Goal: Check status: Check status

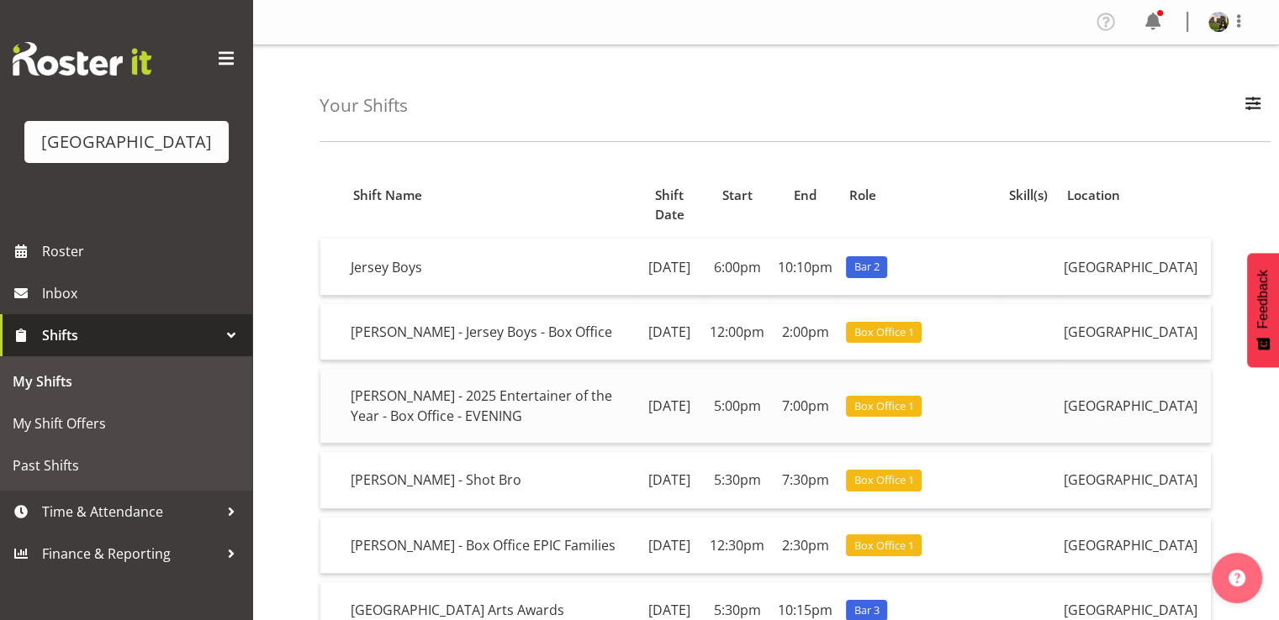
scroll to position [340, 0]
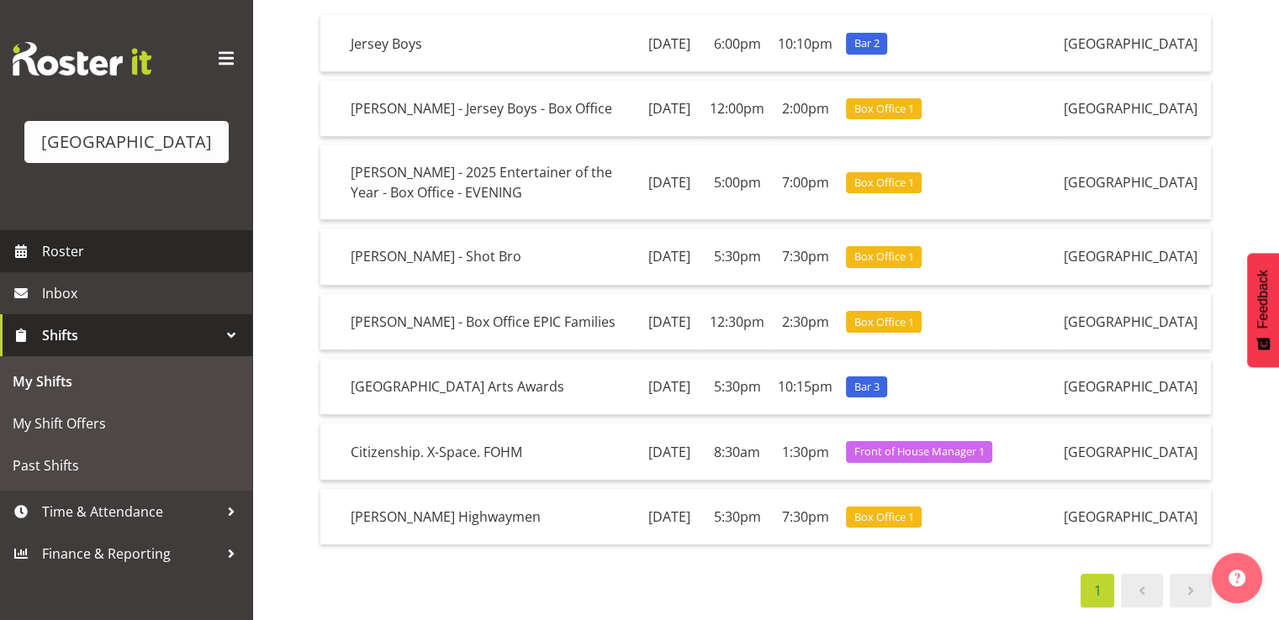
click at [76, 264] on span "Roster" at bounding box center [143, 251] width 202 height 25
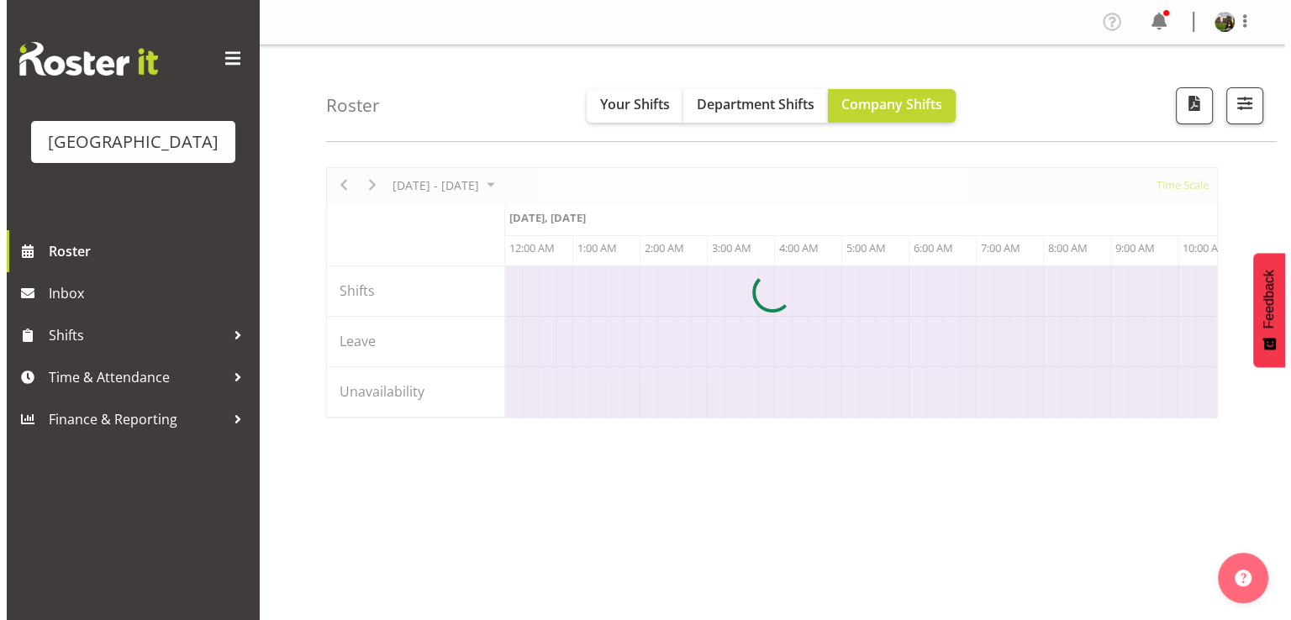
scroll to position [0, 4842]
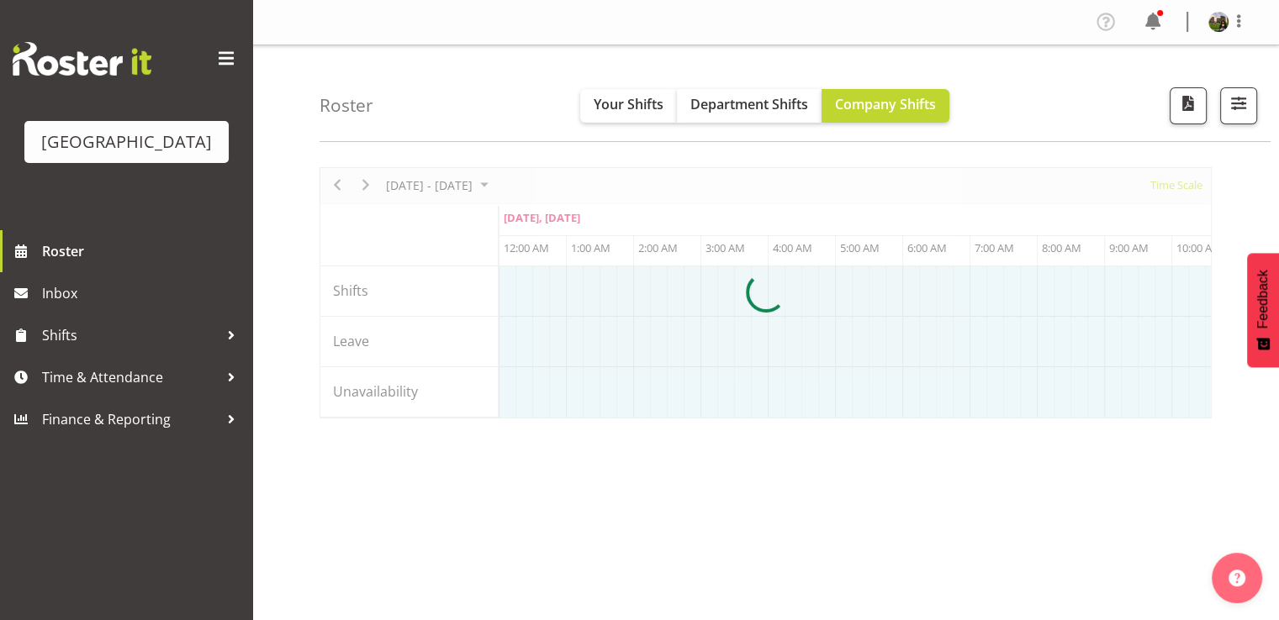
click at [370, 186] on div at bounding box center [765, 292] width 892 height 251
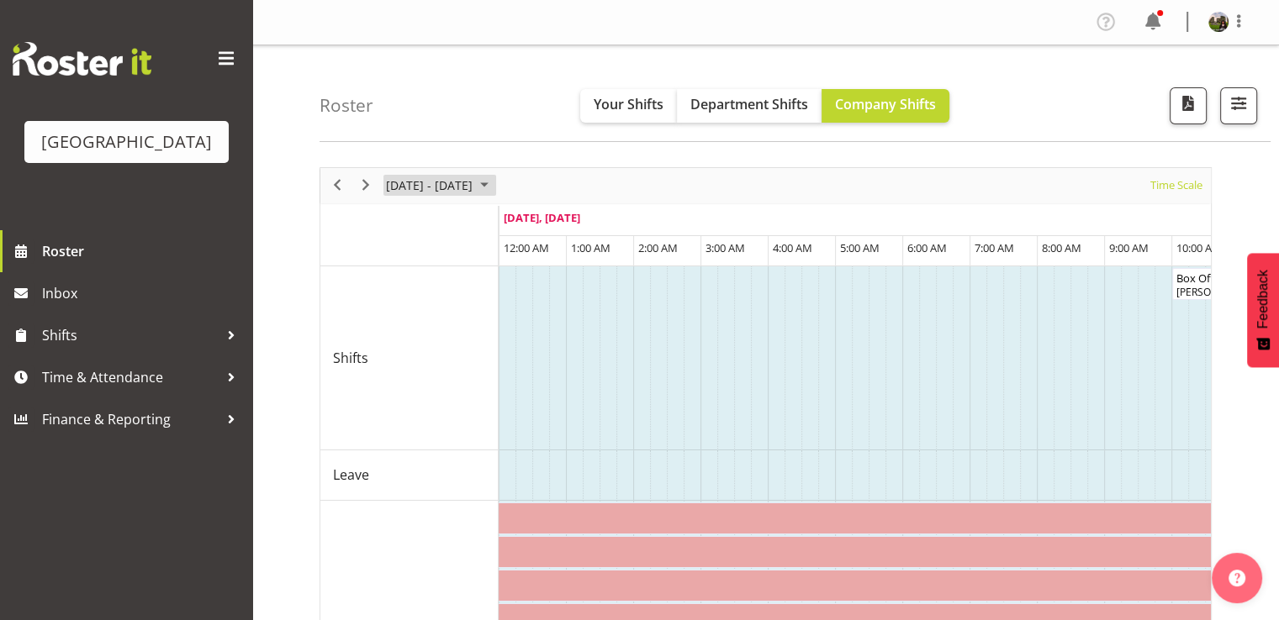
click at [430, 182] on span "[DATE] - [DATE]" at bounding box center [429, 185] width 90 height 21
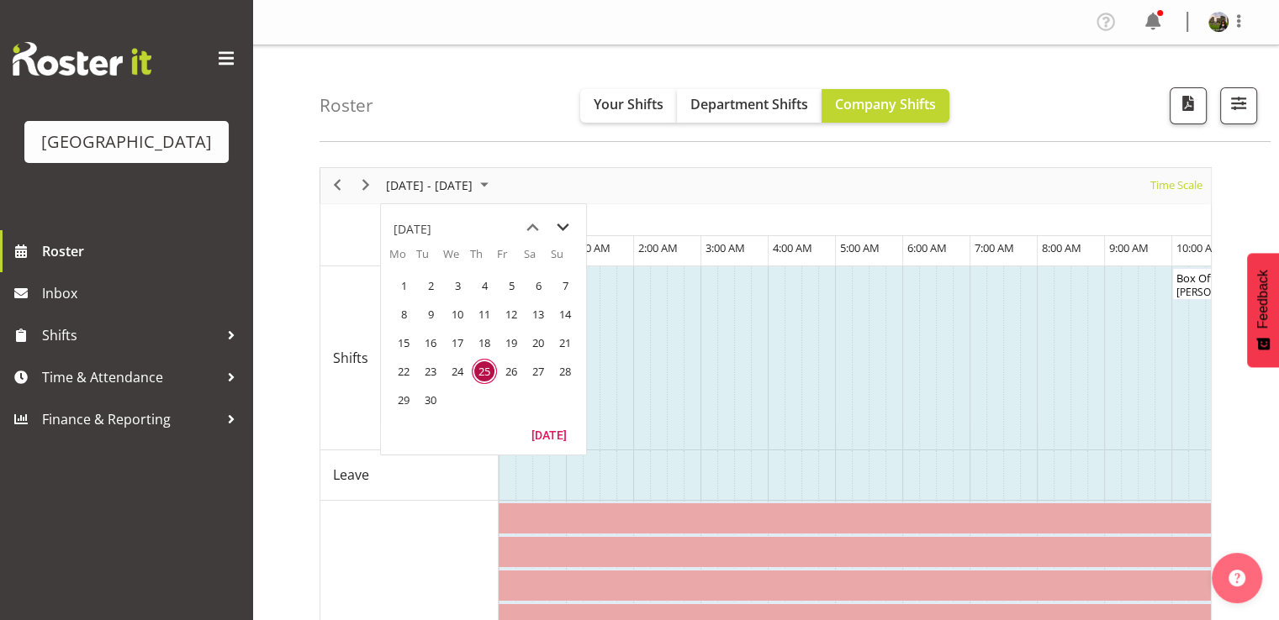
click at [569, 223] on span "next month" at bounding box center [562, 228] width 29 height 30
click at [404, 339] on span "13" at bounding box center [403, 342] width 25 height 25
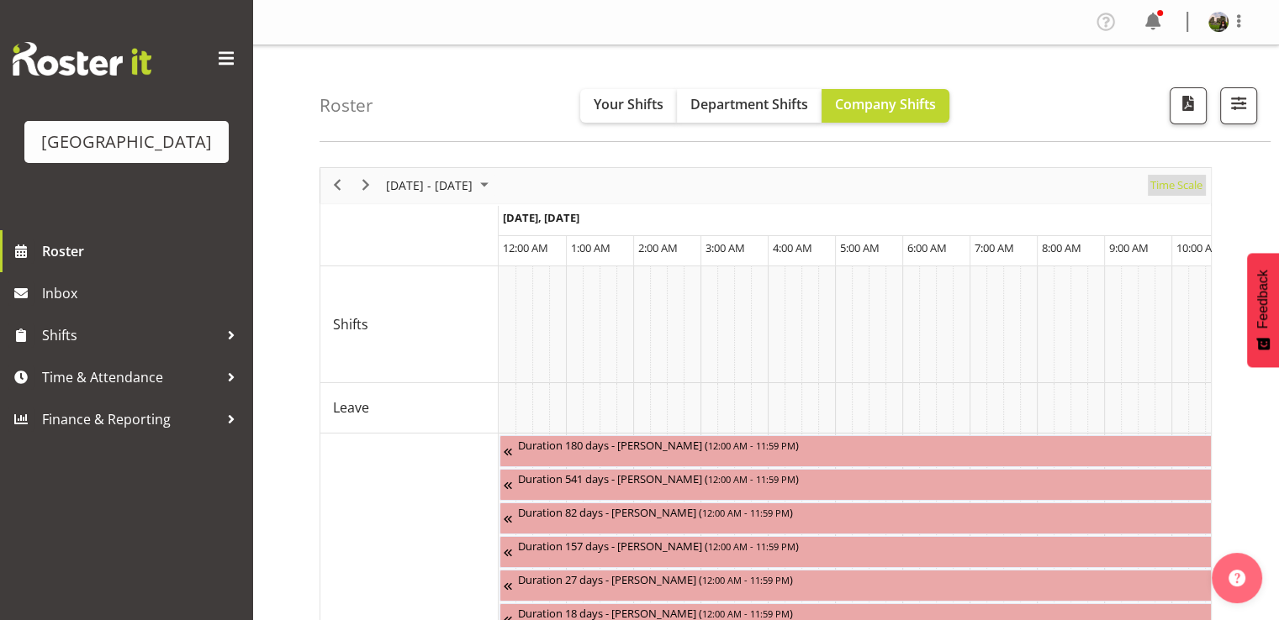
click at [1170, 190] on span "Time Scale" at bounding box center [1175, 185] width 55 height 21
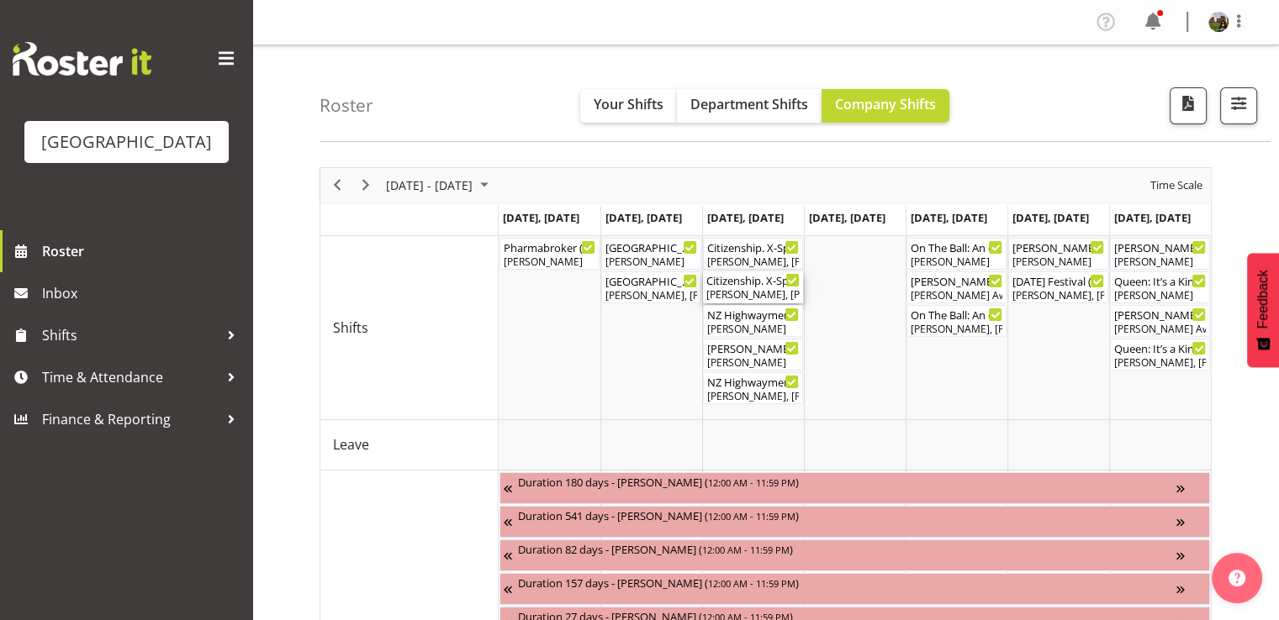
click at [751, 284] on div "Citizenship. X-Space ( 09:30 AM - 01:00 PM )" at bounding box center [752, 280] width 93 height 17
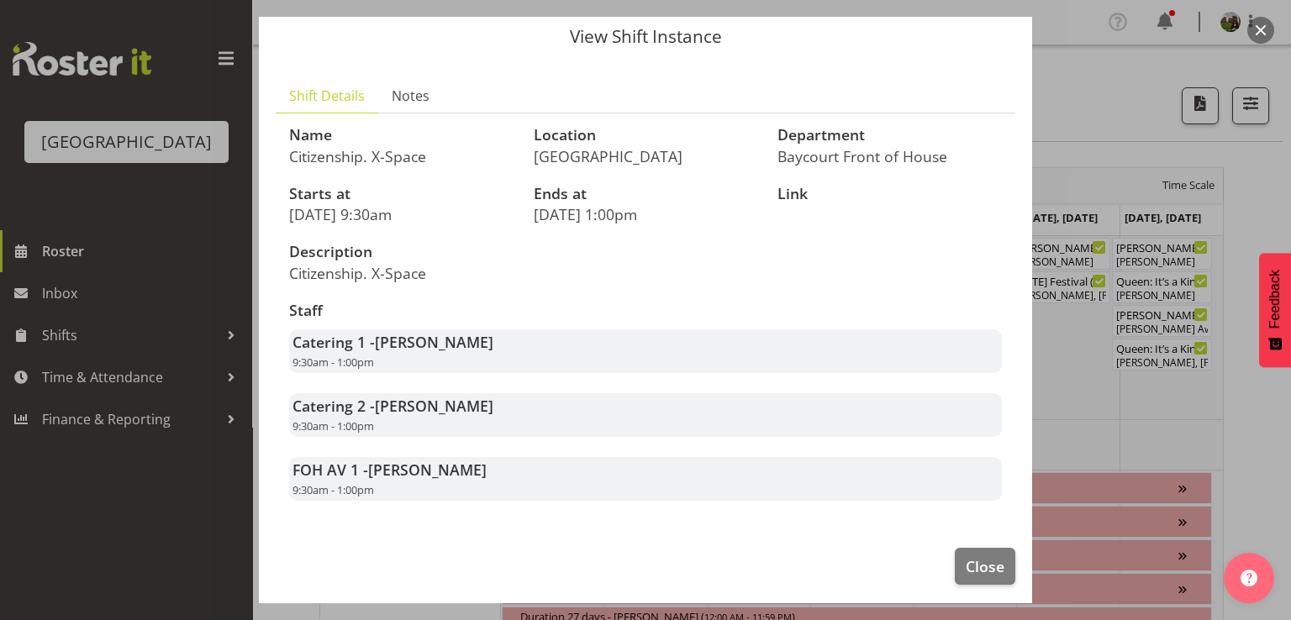
scroll to position [81, 0]
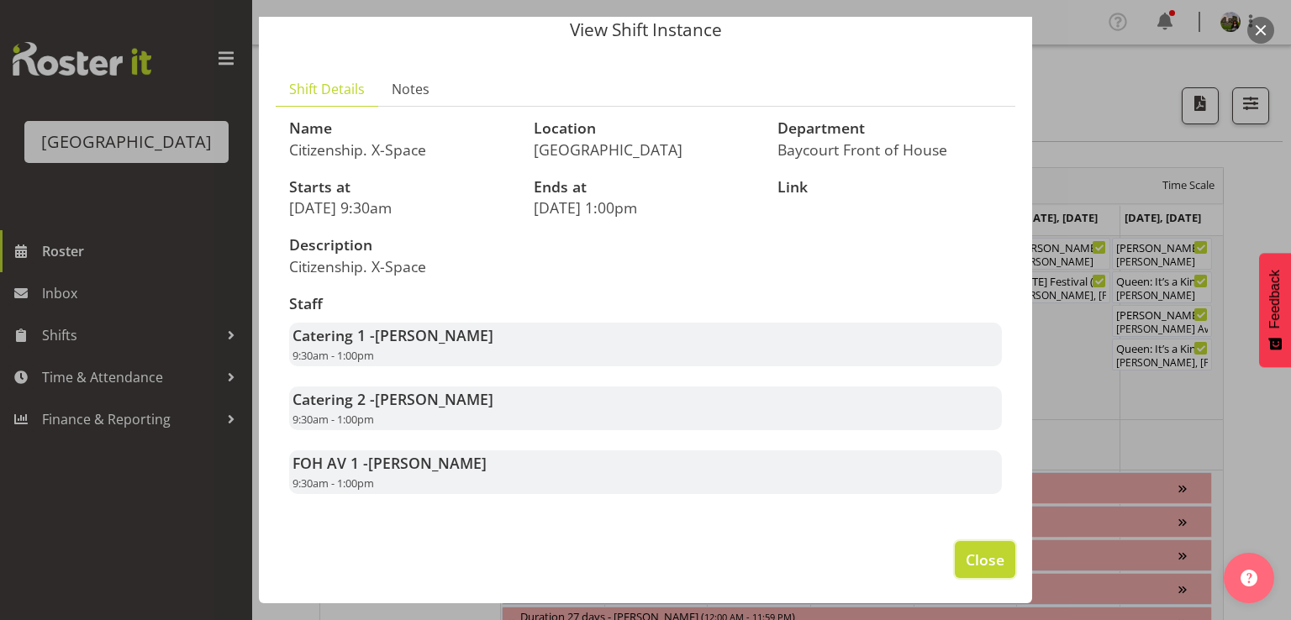
click at [955, 558] on button "Close" at bounding box center [985, 559] width 61 height 37
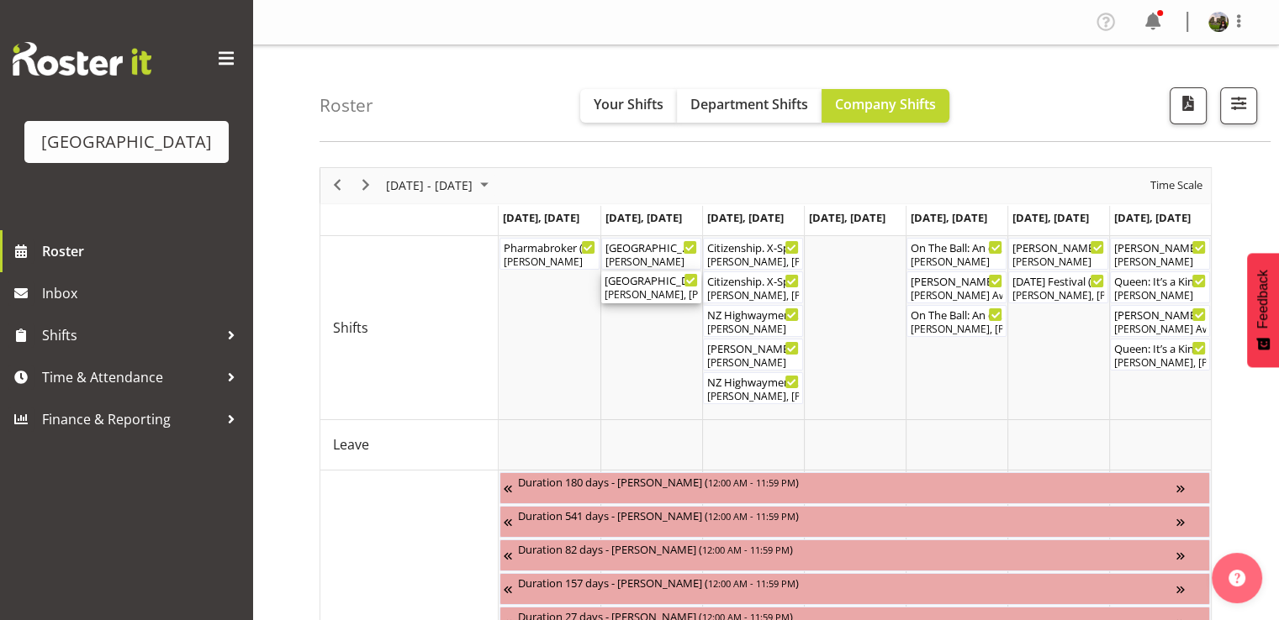
click at [641, 293] on div "Beana Badenhorst, Amanda Clark, Alec Were, Tommy Shorter, Valerie Donaldson, Ch…" at bounding box center [650, 294] width 93 height 15
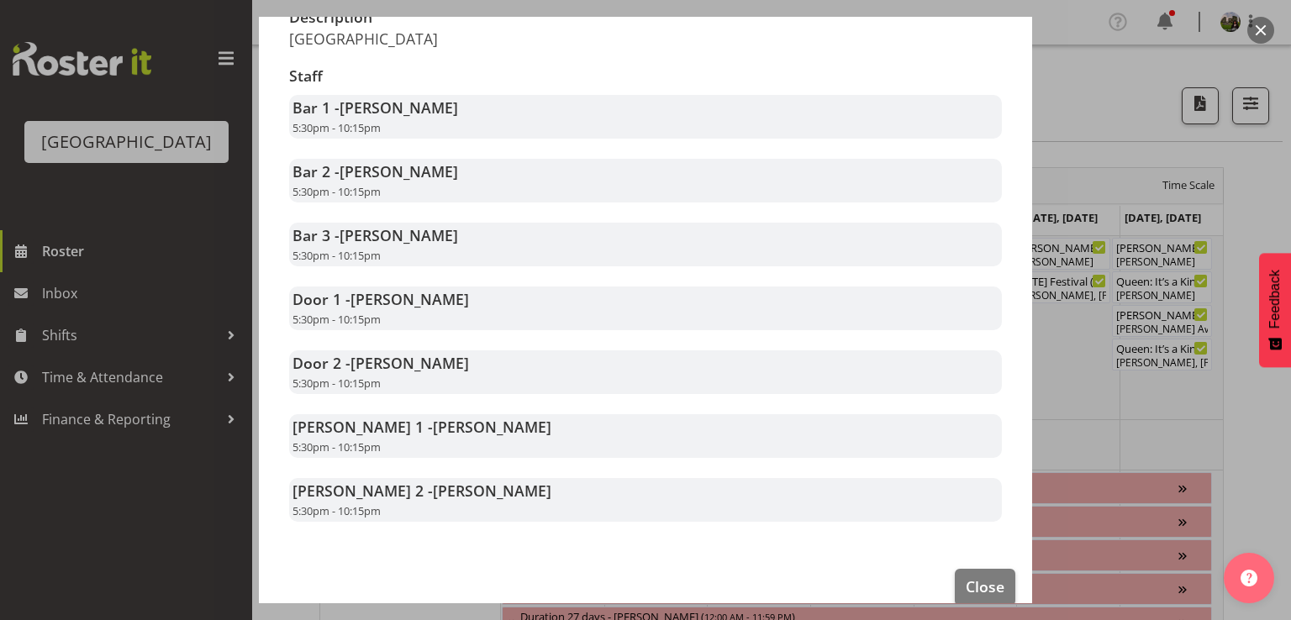
scroll to position [336, 0]
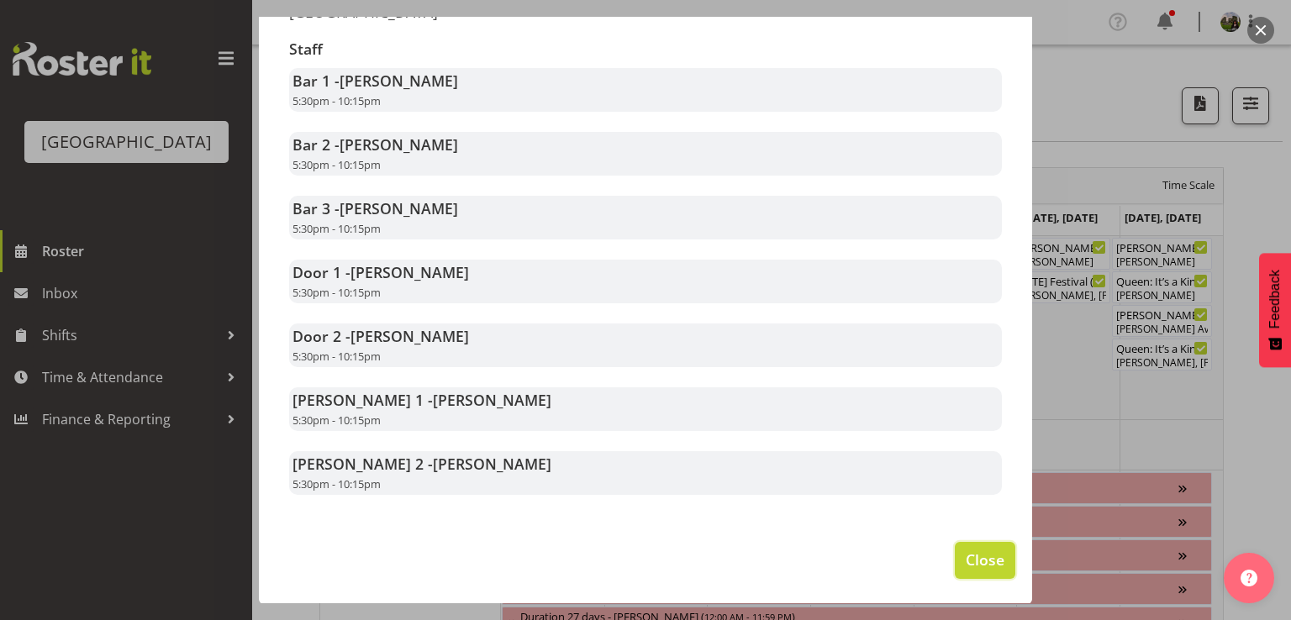
click at [966, 560] on span "Close" at bounding box center [985, 560] width 39 height 22
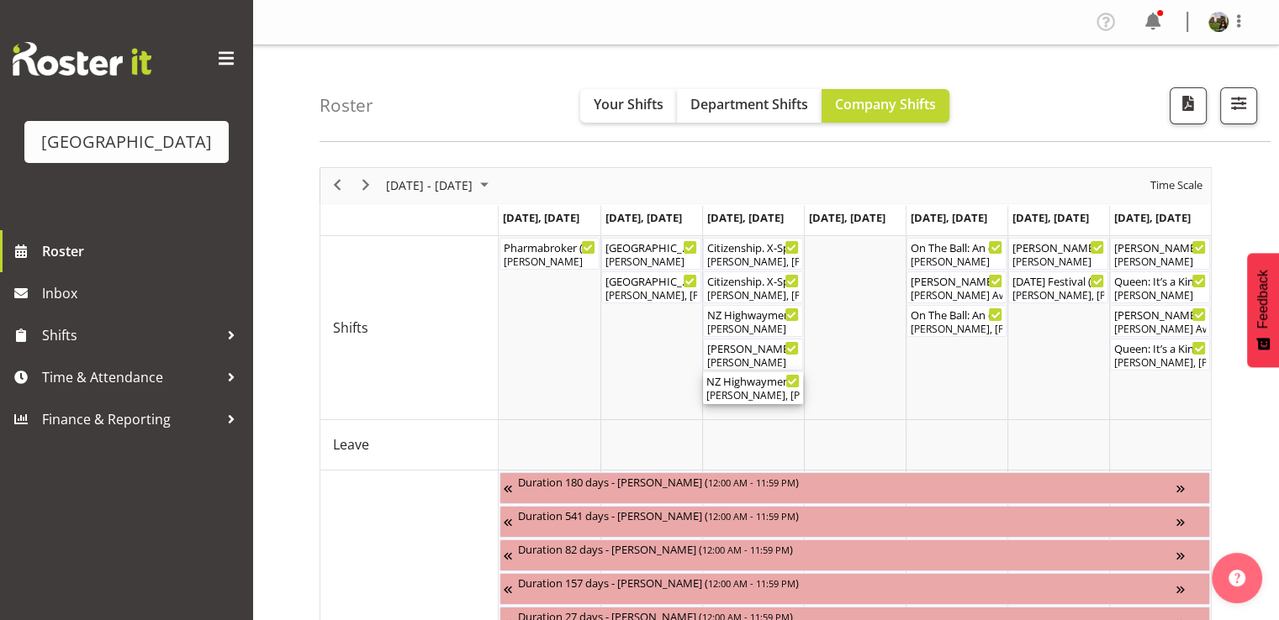
click at [755, 395] on div "Kelly Shepherd, Sumner Raos, Emma Johns, Ruby Grace, Skye Colonna, Chris Darlin…" at bounding box center [752, 395] width 93 height 15
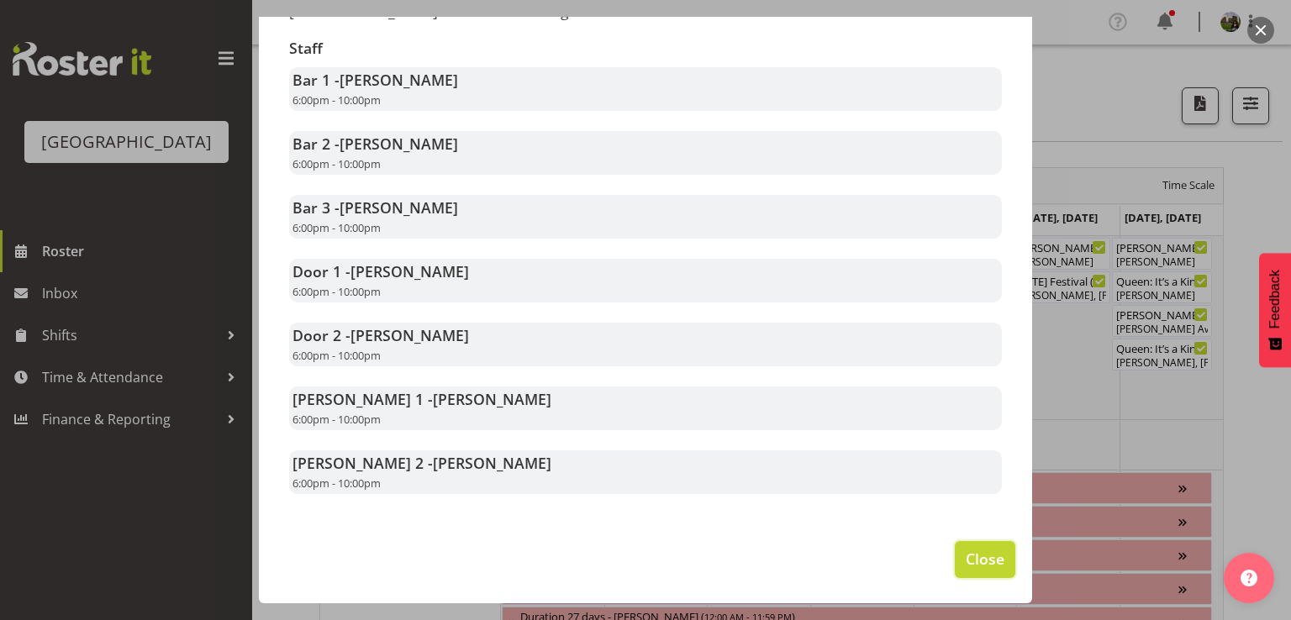
click at [966, 563] on span "Close" at bounding box center [985, 559] width 39 height 22
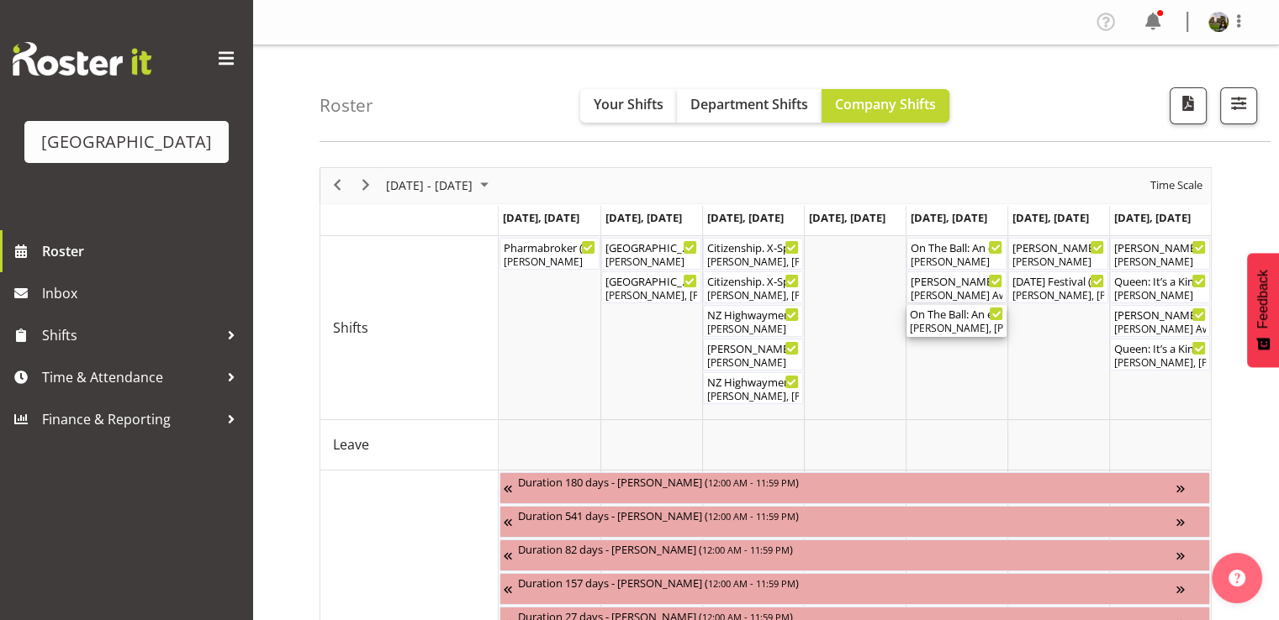
click at [932, 320] on div "On The Ball: An evening with Sir Wayne Smith ( 06:00 PM - 10:00 PM ) Tommy Shor…" at bounding box center [956, 321] width 93 height 32
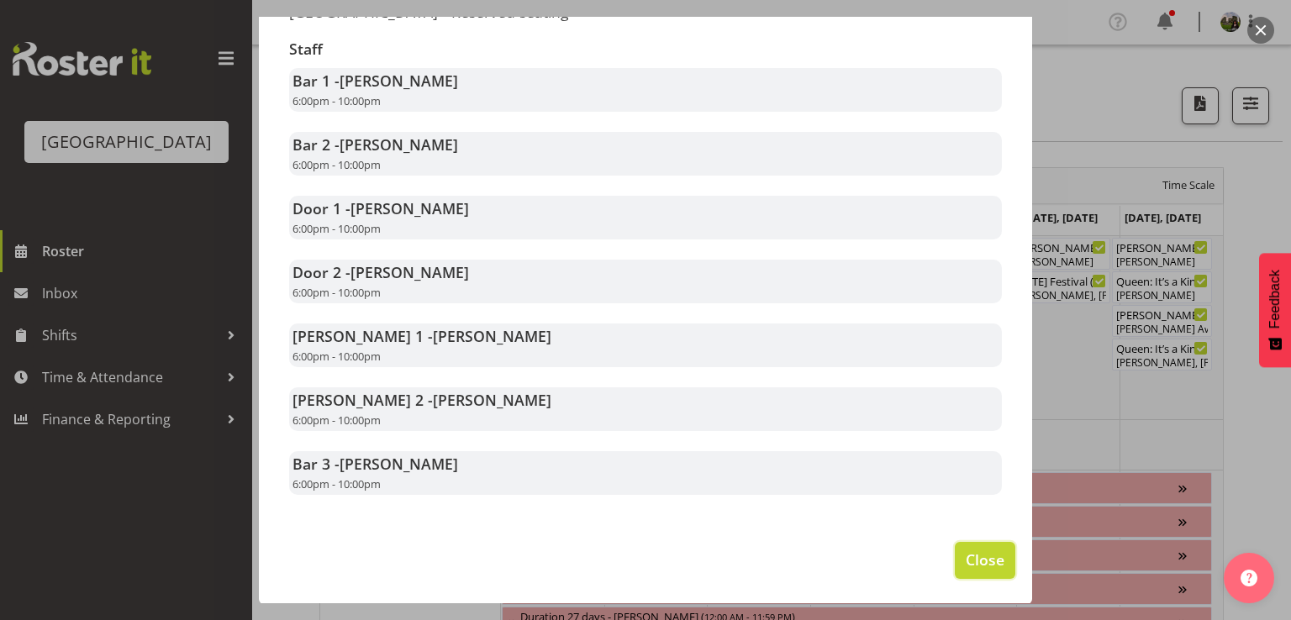
click at [971, 562] on span "Close" at bounding box center [985, 560] width 39 height 22
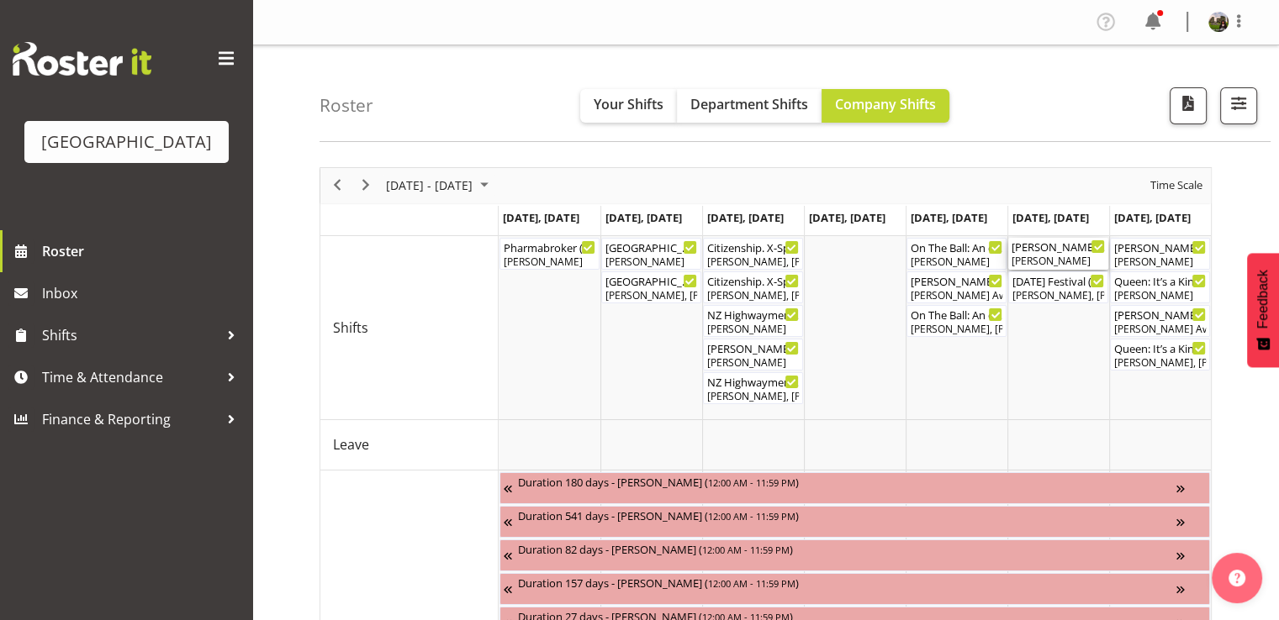
click at [1039, 260] on div "Robin Hendriks" at bounding box center [1057, 261] width 93 height 15
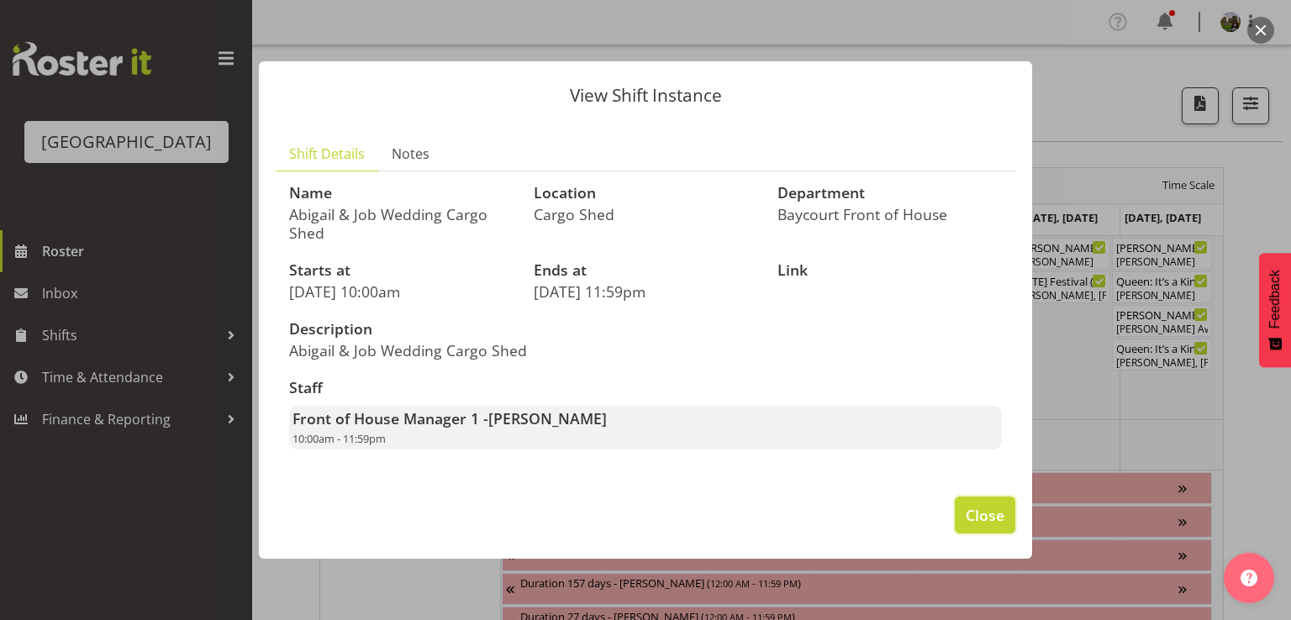
click at [985, 511] on span "Close" at bounding box center [985, 515] width 39 height 22
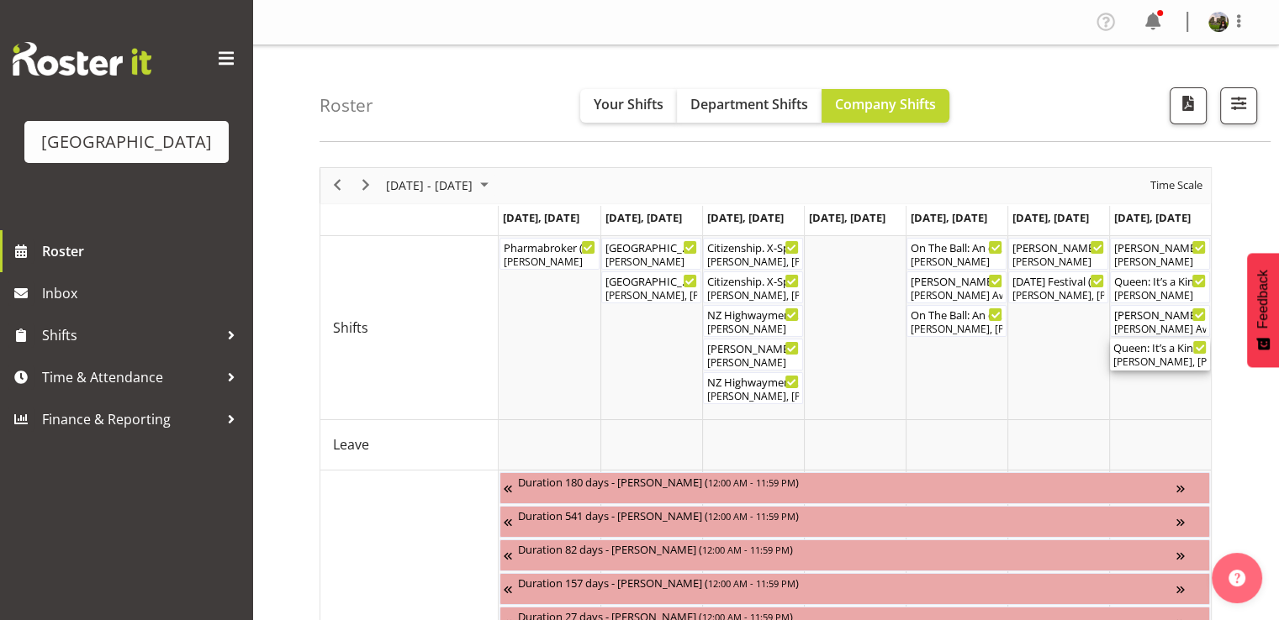
click at [1143, 354] on div "Queen: It’s a Kinda Magic 2025 ( 05:00 PM - 09:00 PM )" at bounding box center [1159, 347] width 93 height 17
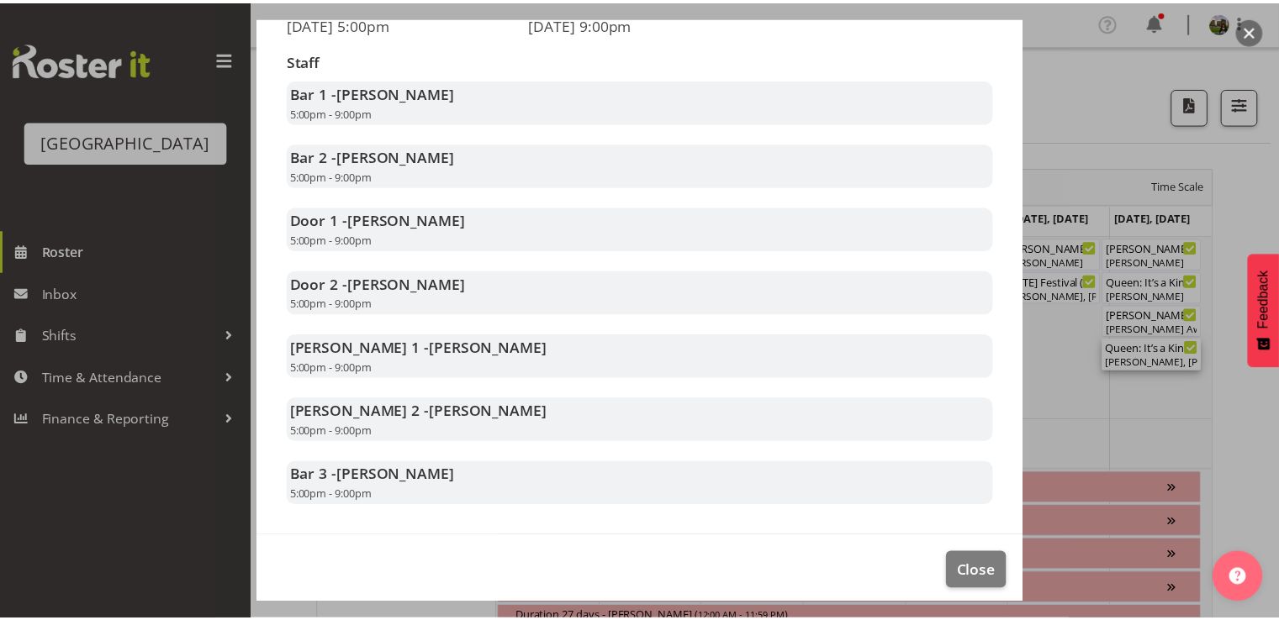
scroll to position [252, 0]
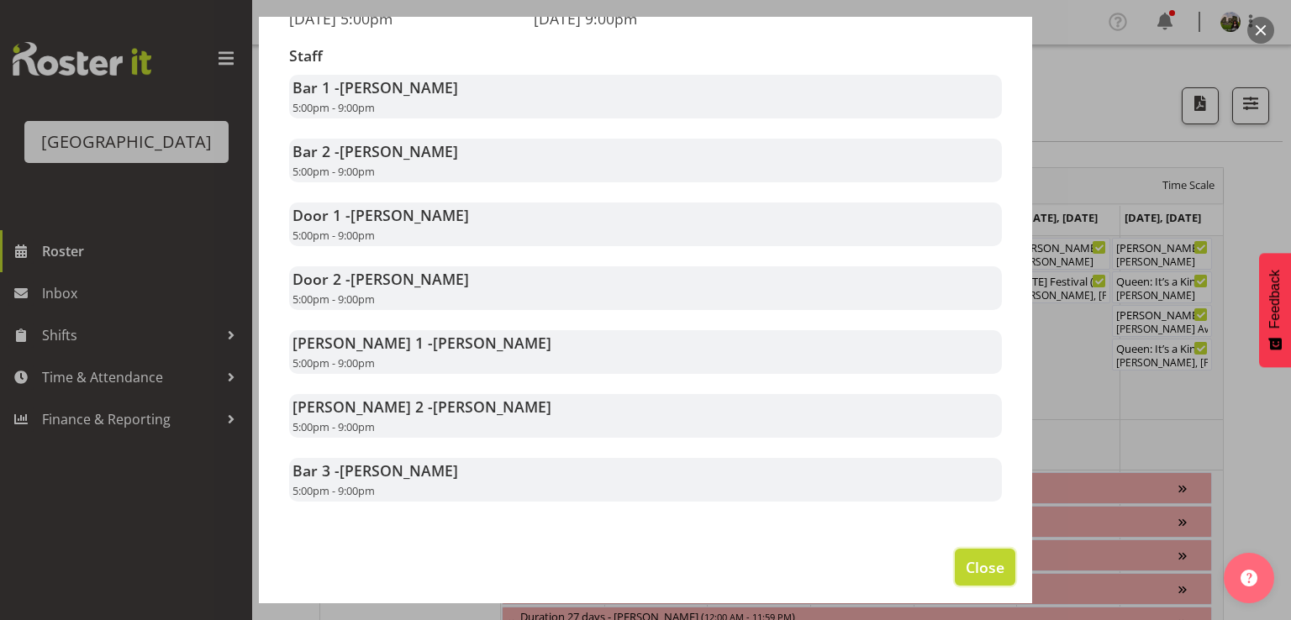
click at [966, 578] on span "Close" at bounding box center [985, 568] width 39 height 22
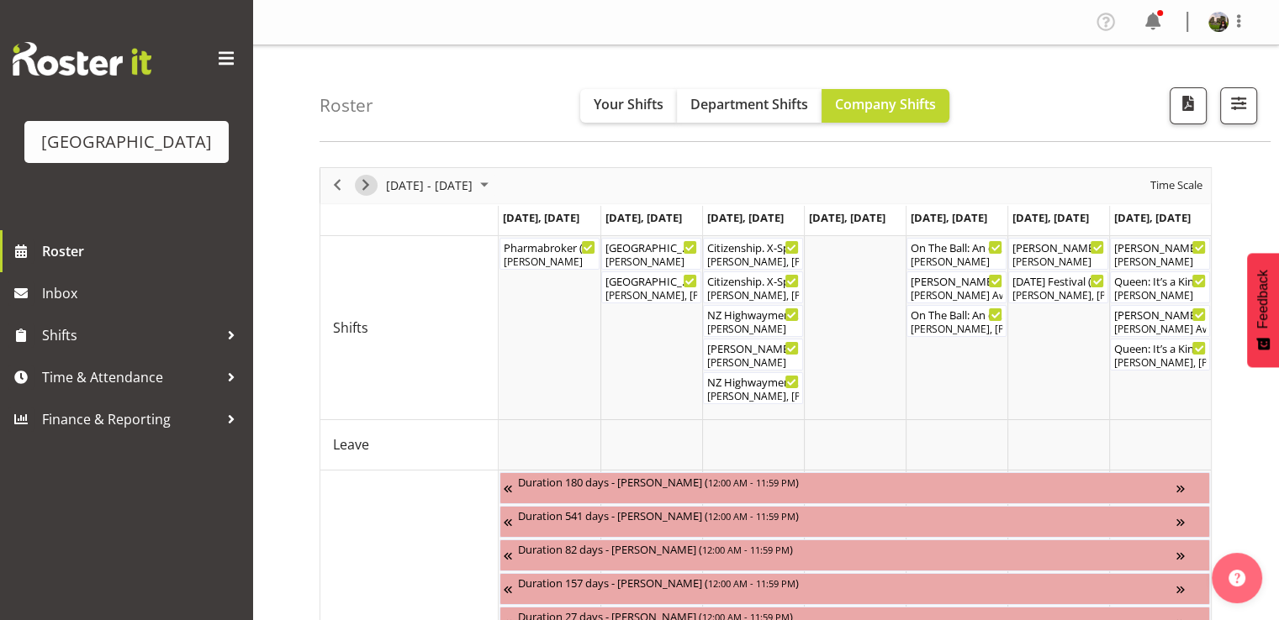
click at [370, 182] on span "Next" at bounding box center [366, 185] width 20 height 21
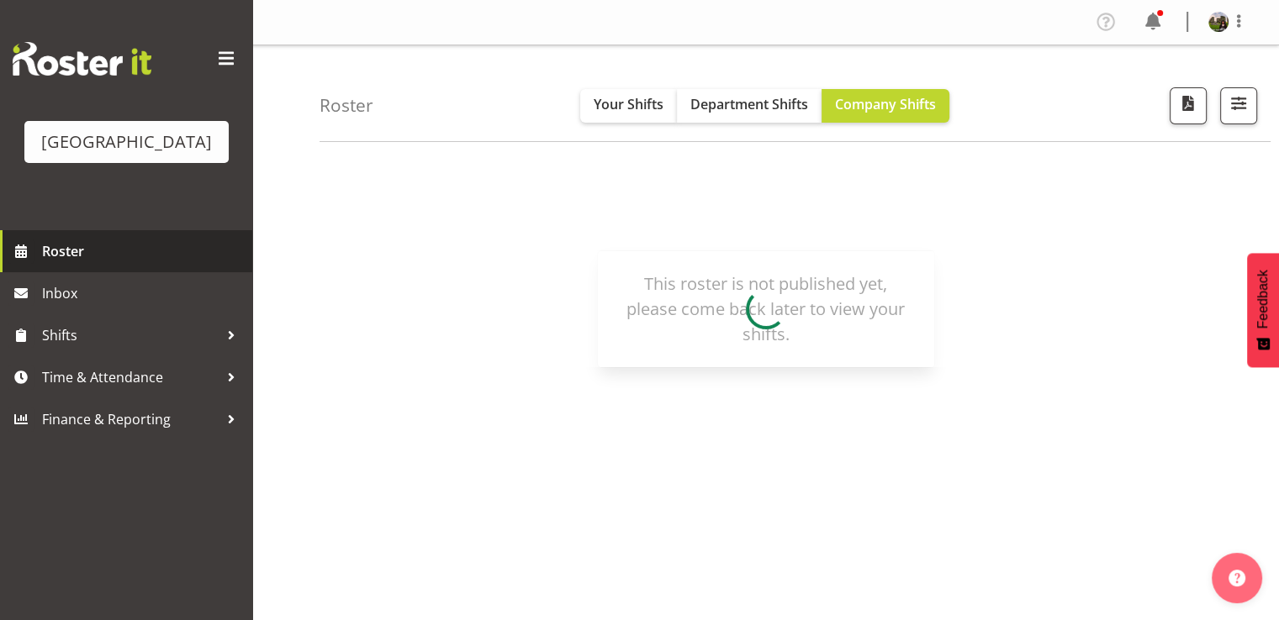
click at [58, 264] on span "Roster" at bounding box center [143, 251] width 202 height 25
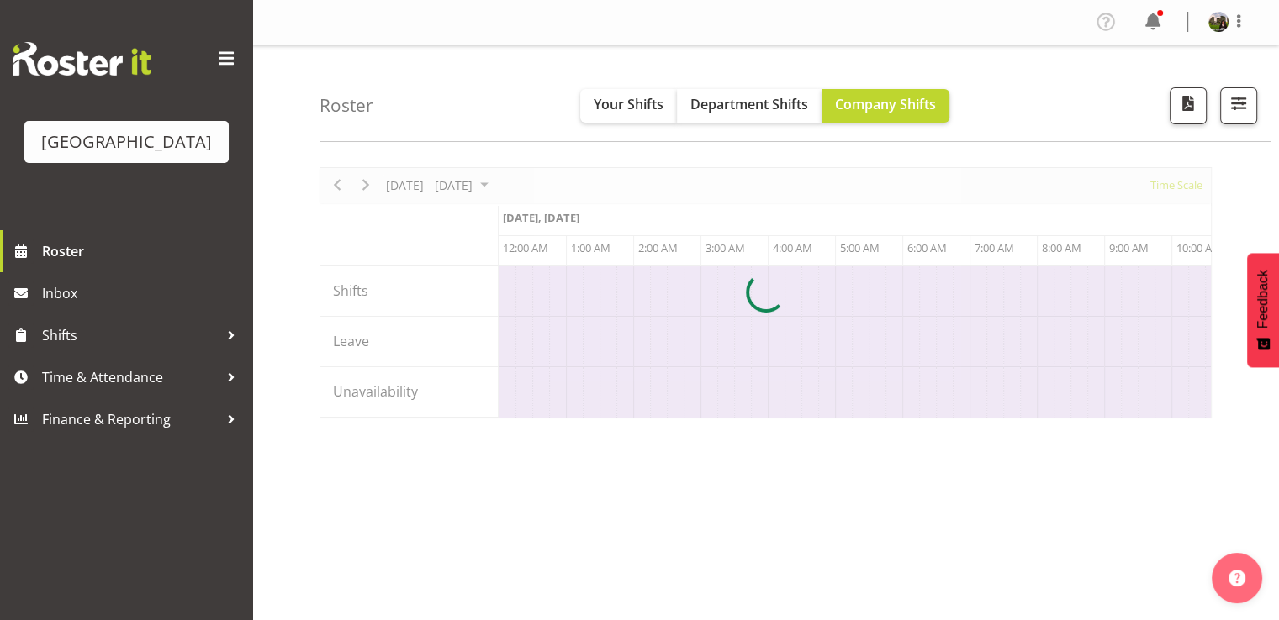
scroll to position [0, 4842]
